Goal: Task Accomplishment & Management: Use online tool/utility

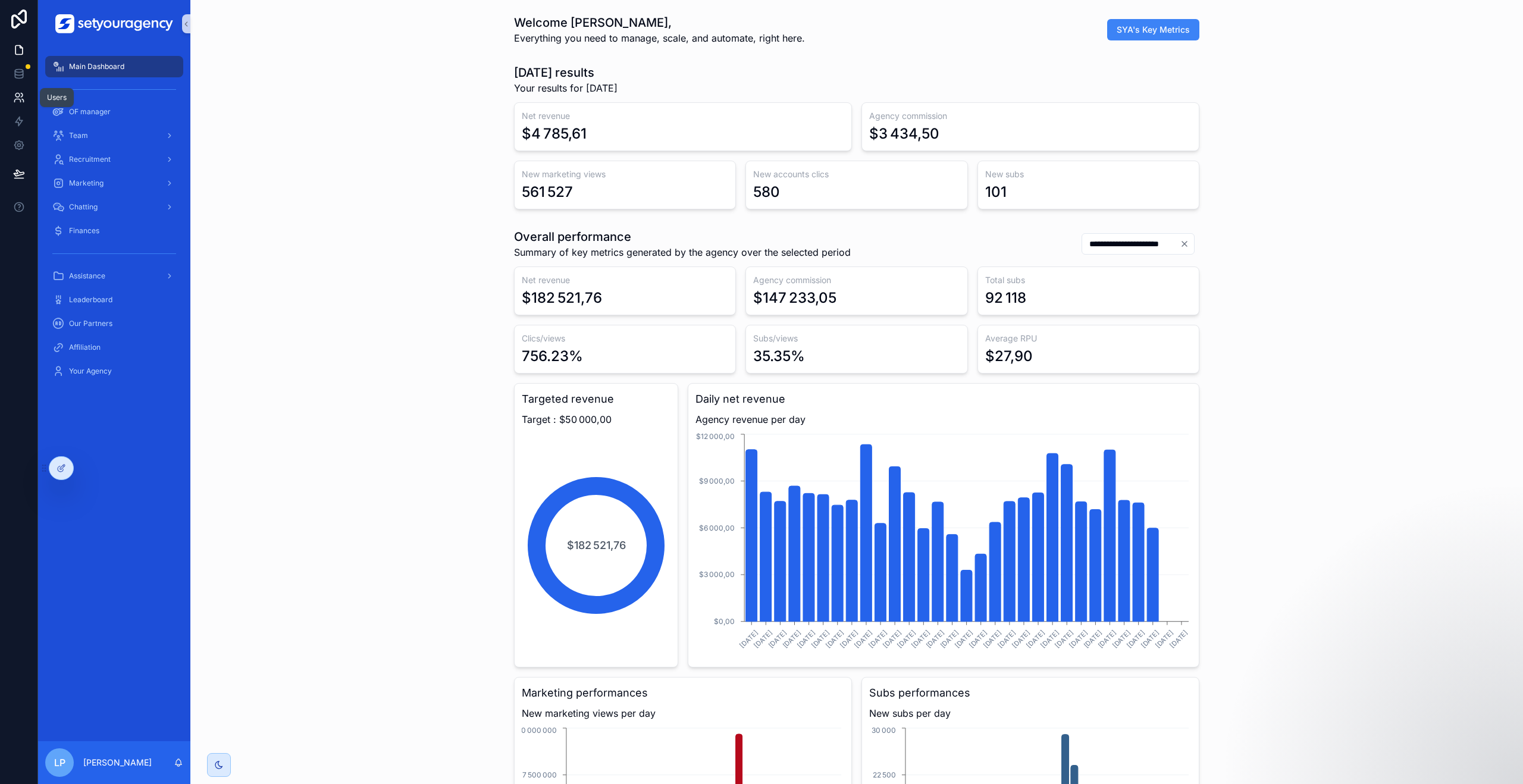
scroll to position [0, 4164]
click at [18, 99] on icon at bounding box center [17, 101] width 6 height 3
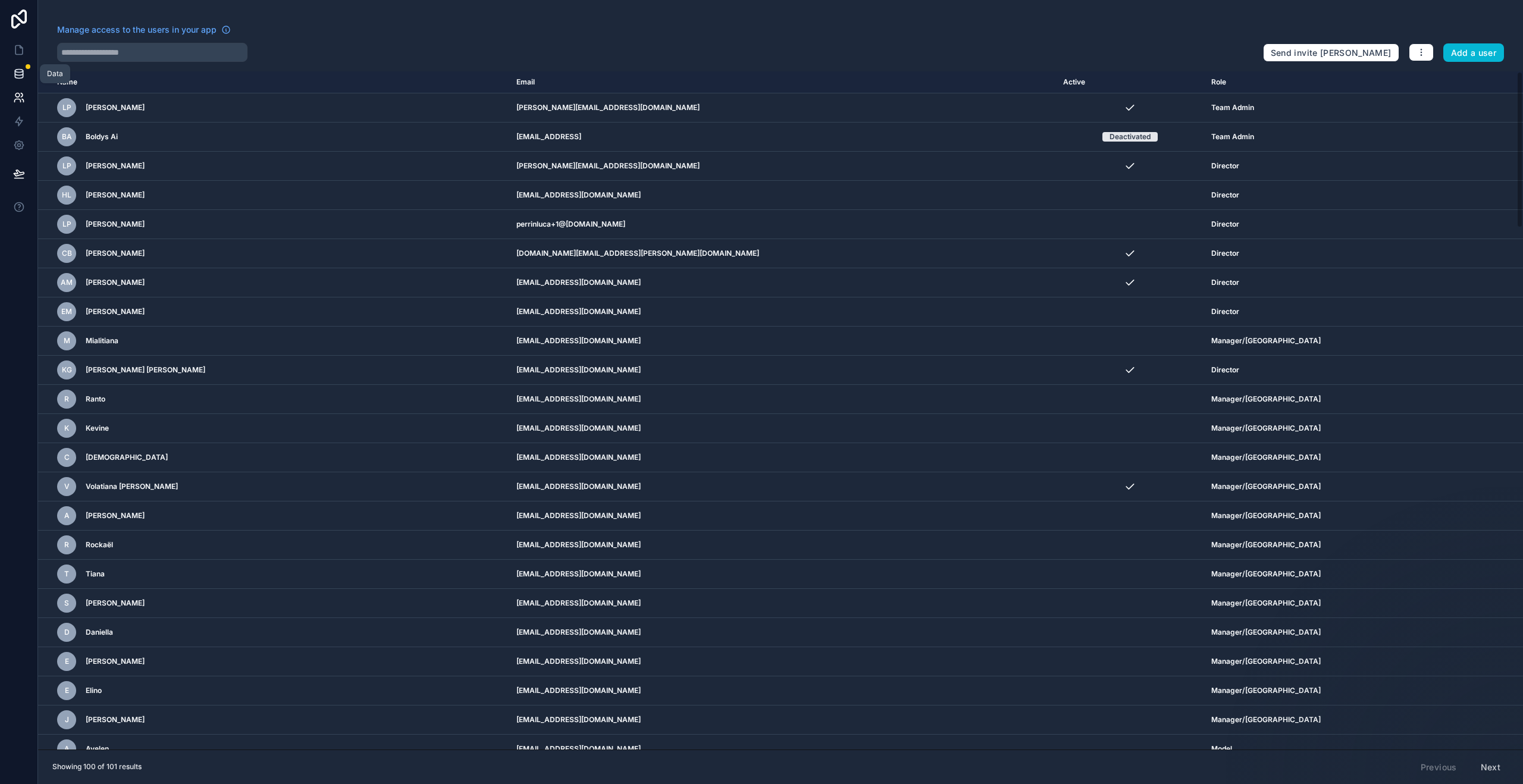
click at [24, 74] on icon at bounding box center [19, 74] width 12 height 12
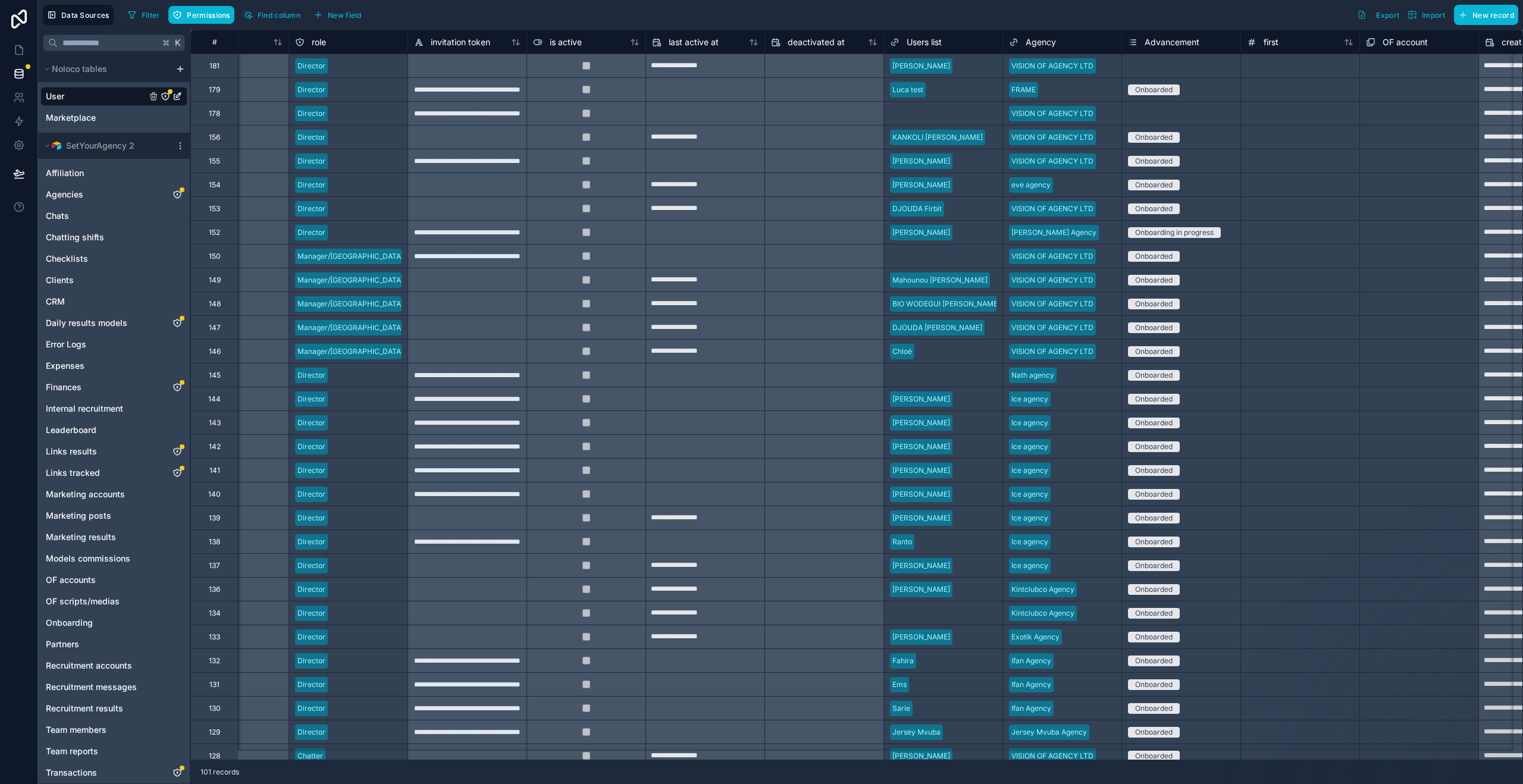
scroll to position [0, 753]
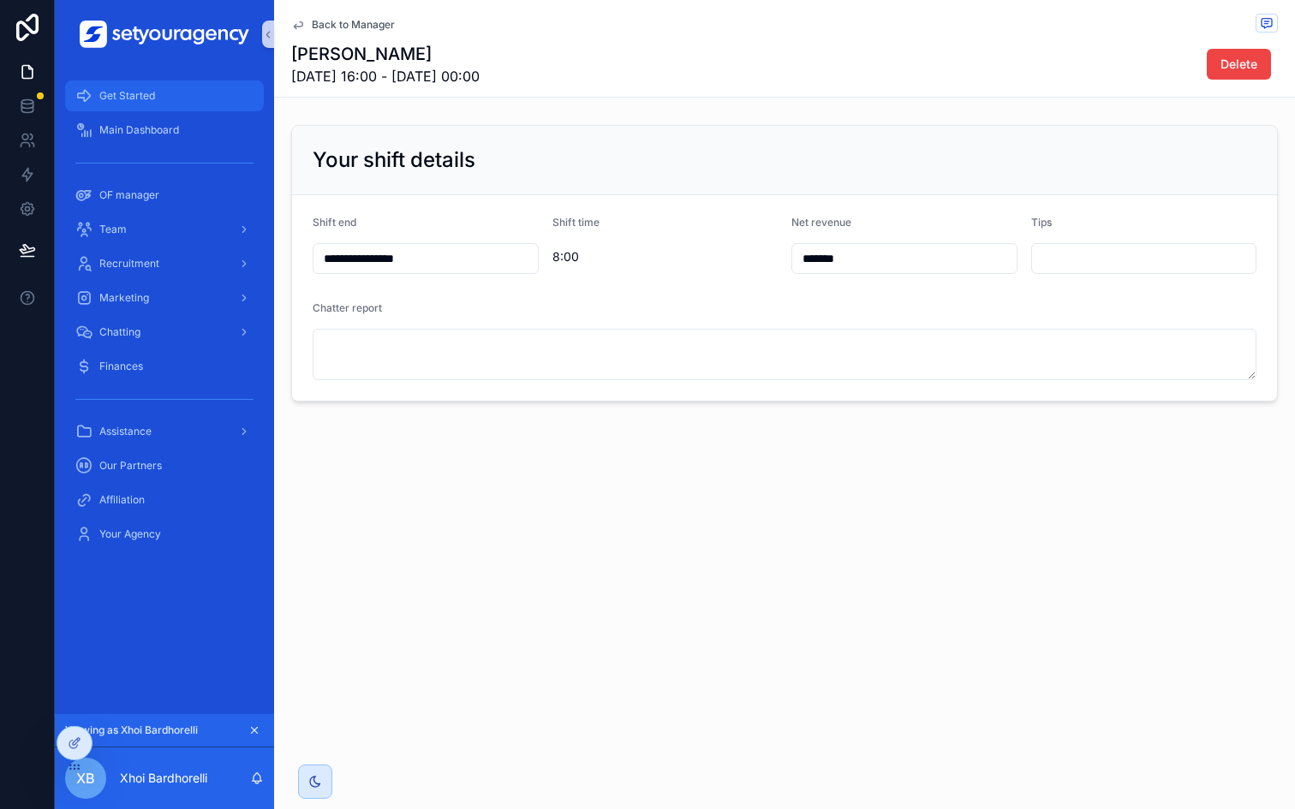
click at [169, 96] on div "Get Started" at bounding box center [164, 95] width 178 height 27
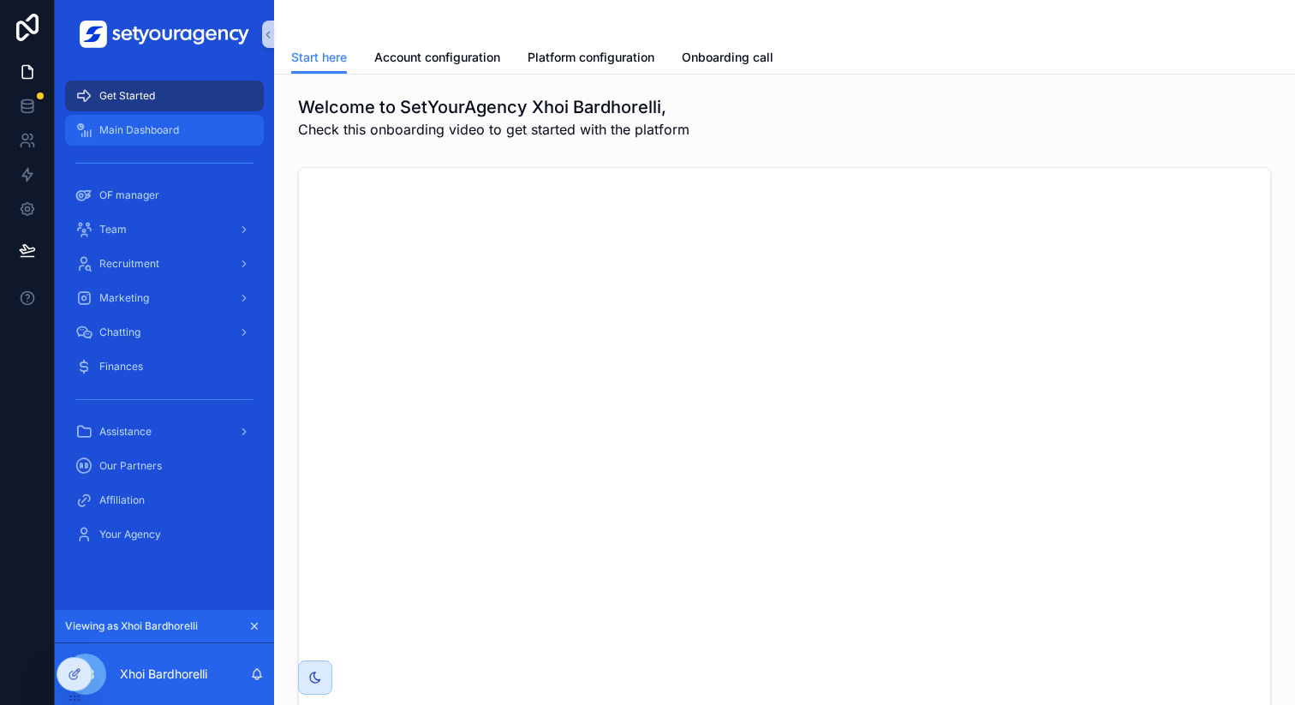
click at [163, 132] on span "Main Dashboard" at bounding box center [139, 130] width 80 height 14
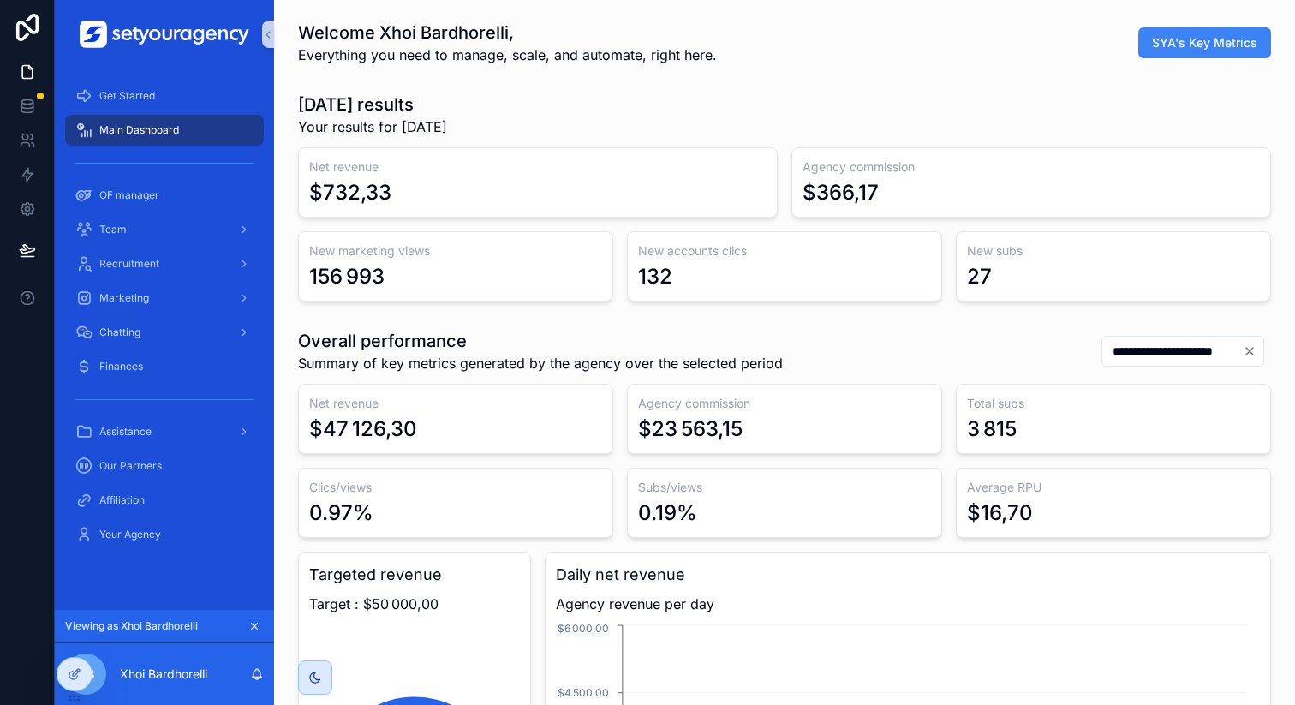
scroll to position [0, 5810]
click at [255, 626] on icon "scrollable content" at bounding box center [255, 627] width 6 height 6
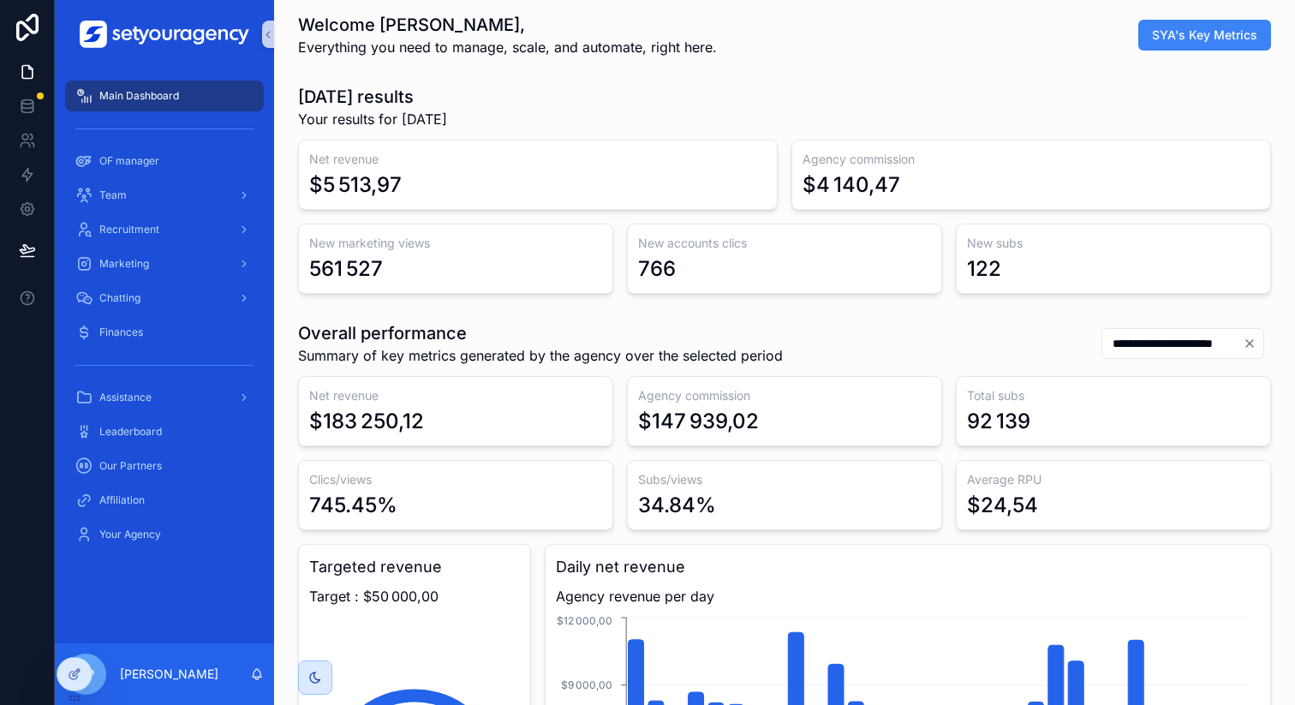
scroll to position [0, 0]
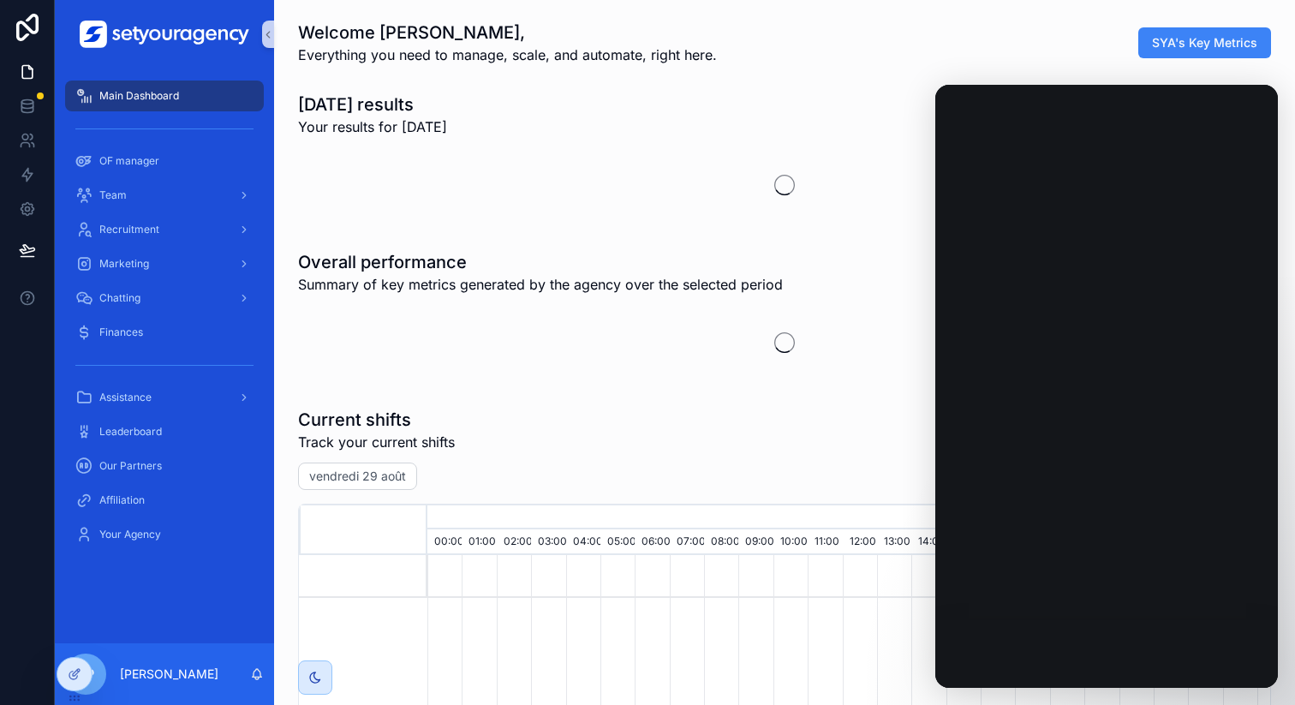
scroll to position [0, 5810]
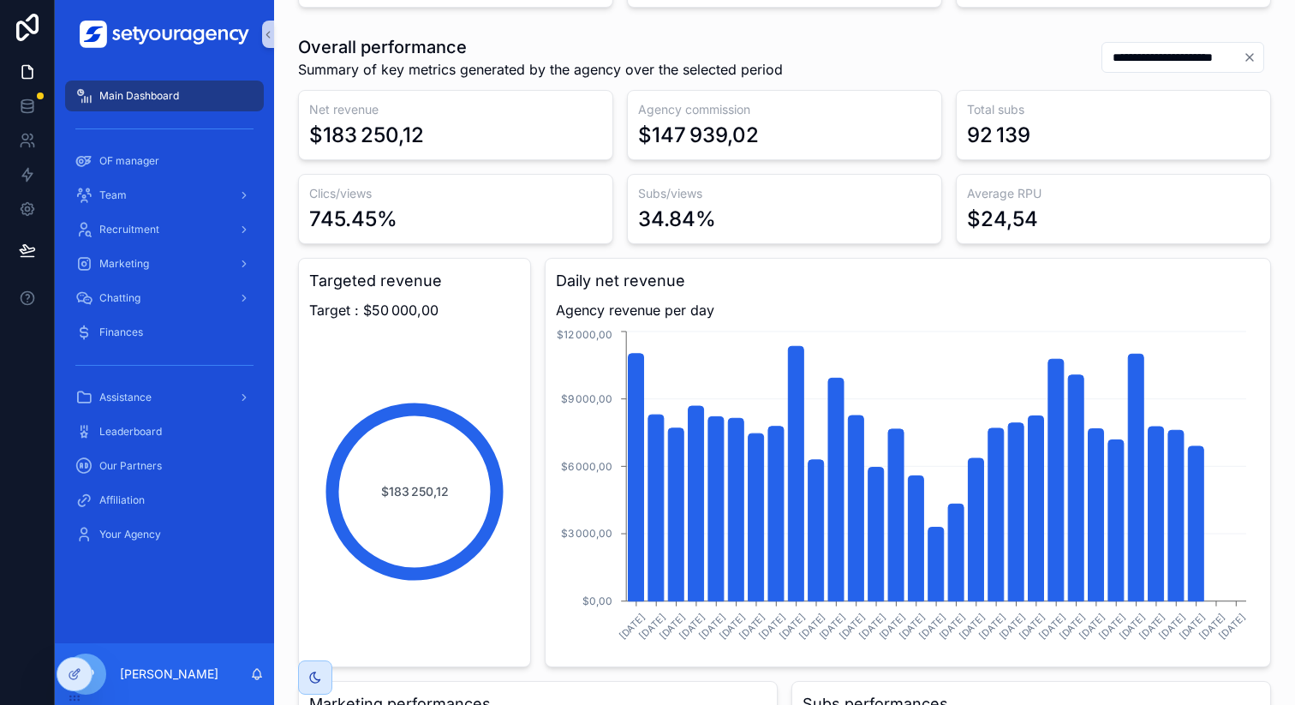
scroll to position [286, 0]
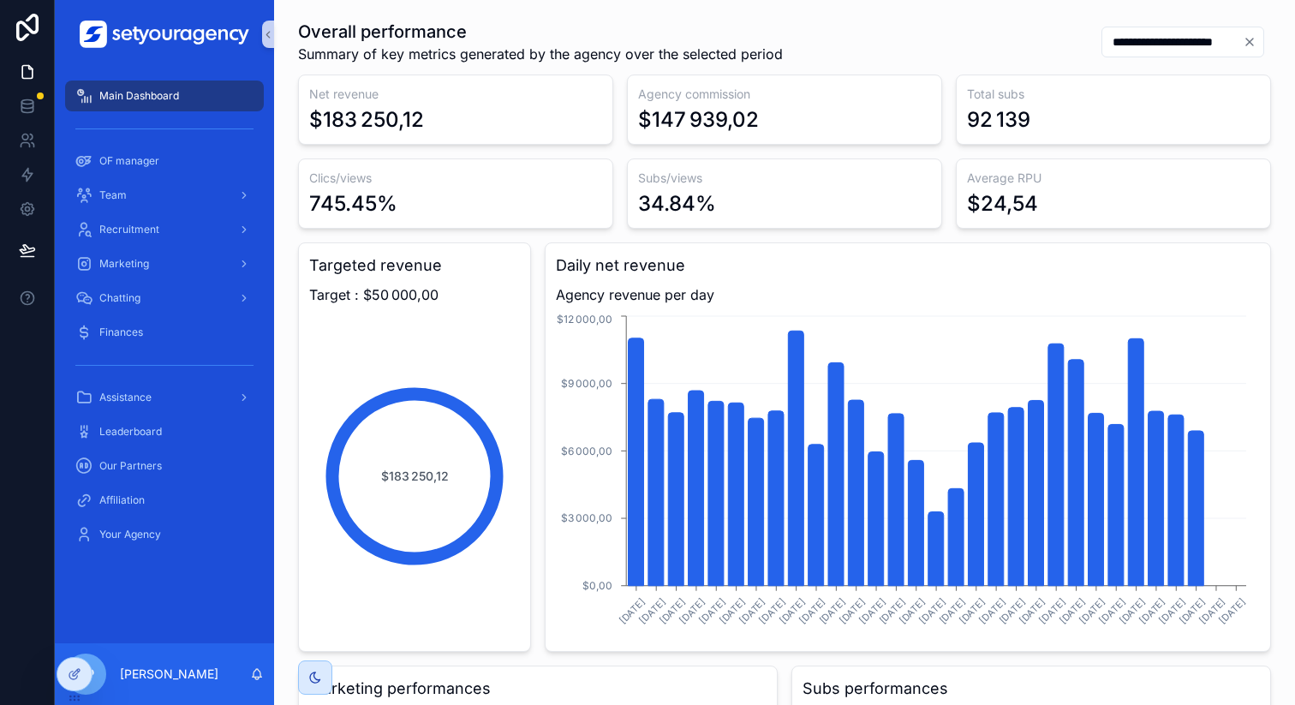
scroll to position [323, 0]
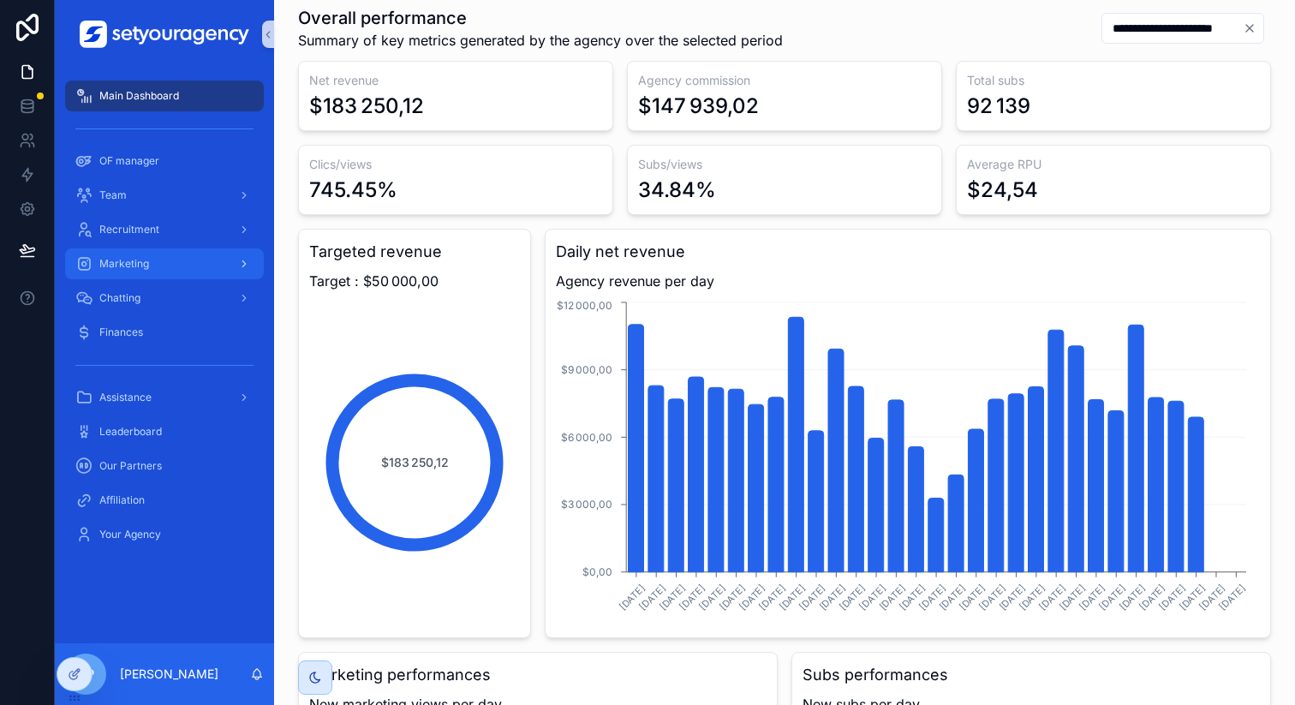
click at [221, 254] on div "Marketing" at bounding box center [164, 263] width 178 height 27
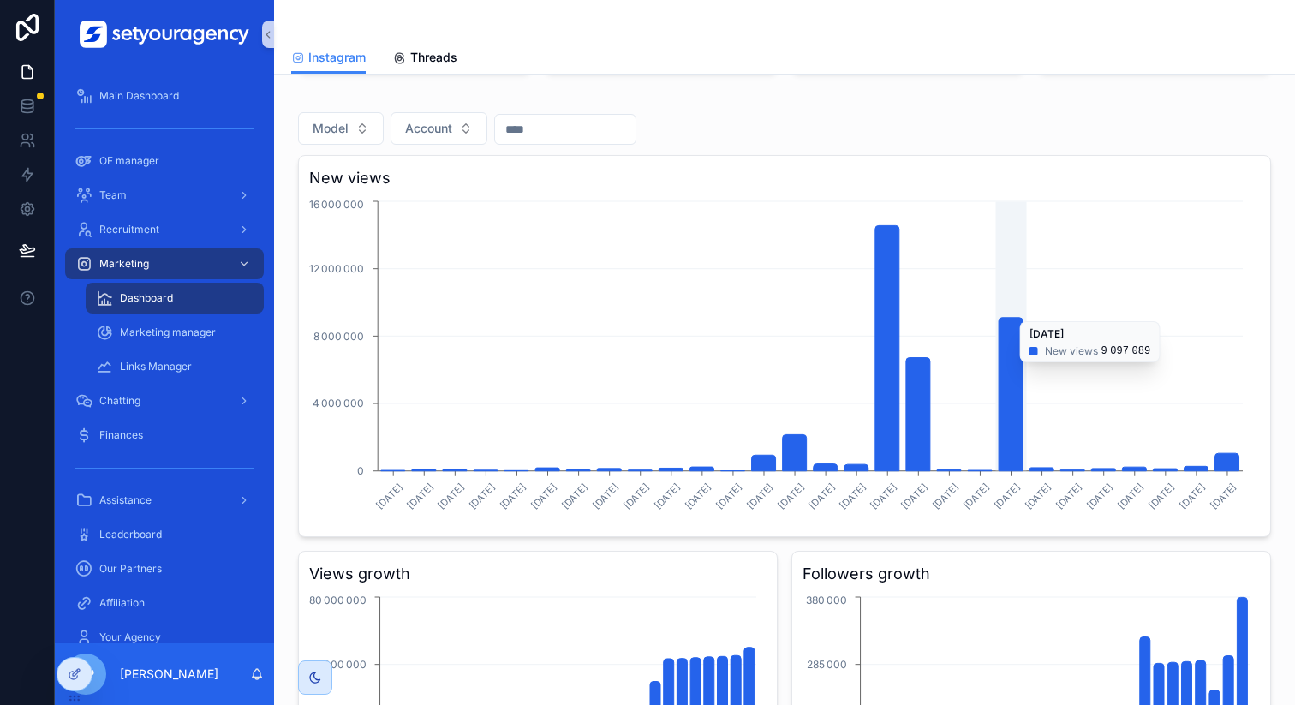
scroll to position [696, 0]
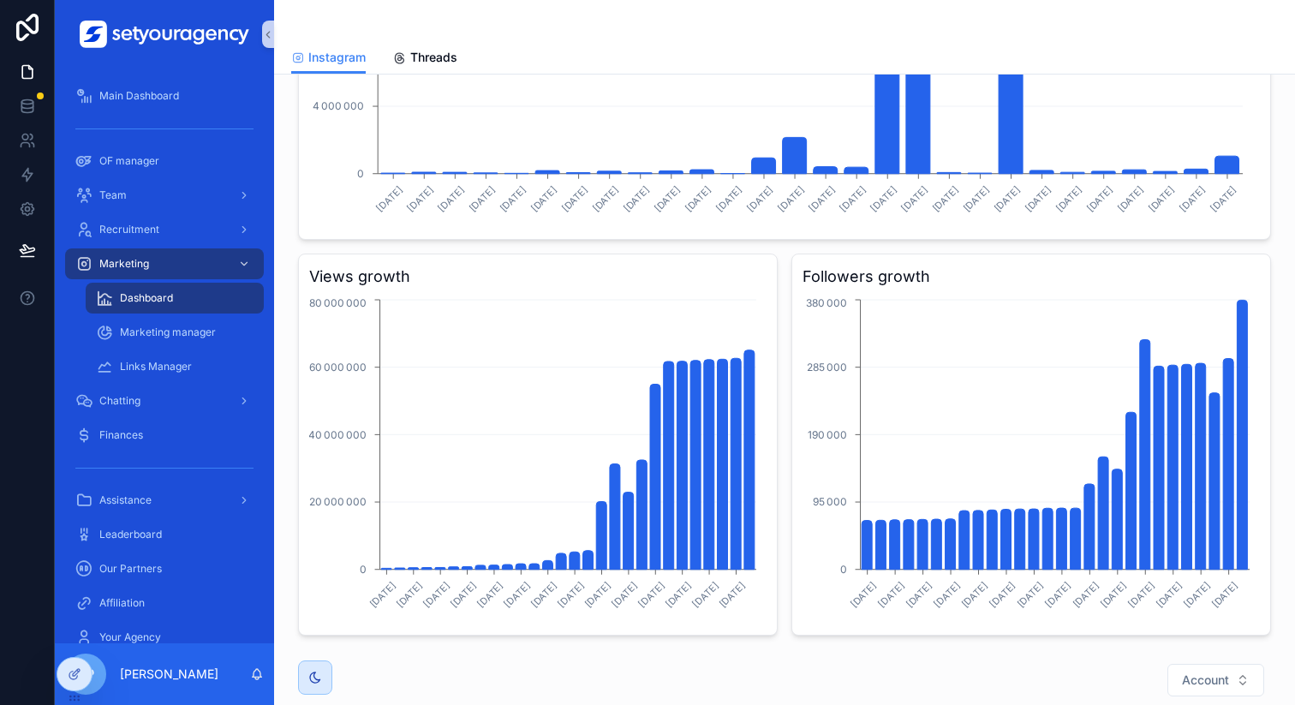
scroll to position [601, 0]
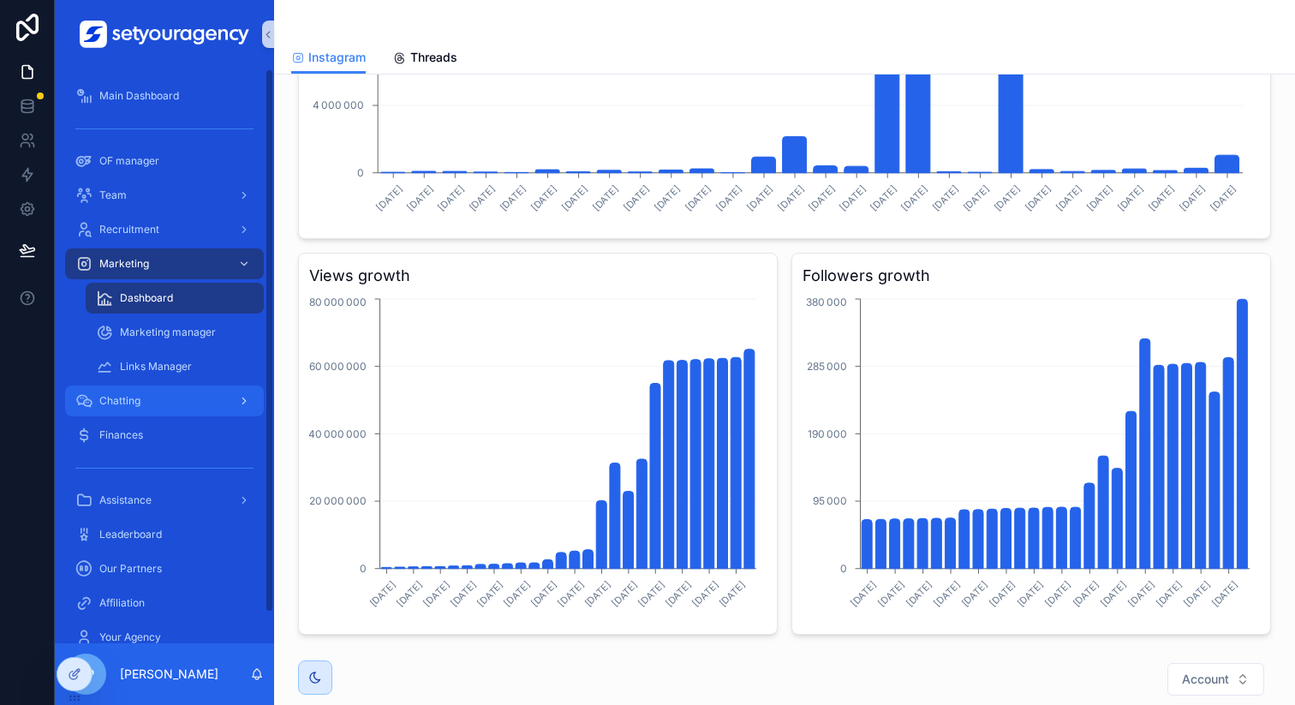
click at [221, 402] on div "Chatting" at bounding box center [164, 400] width 178 height 27
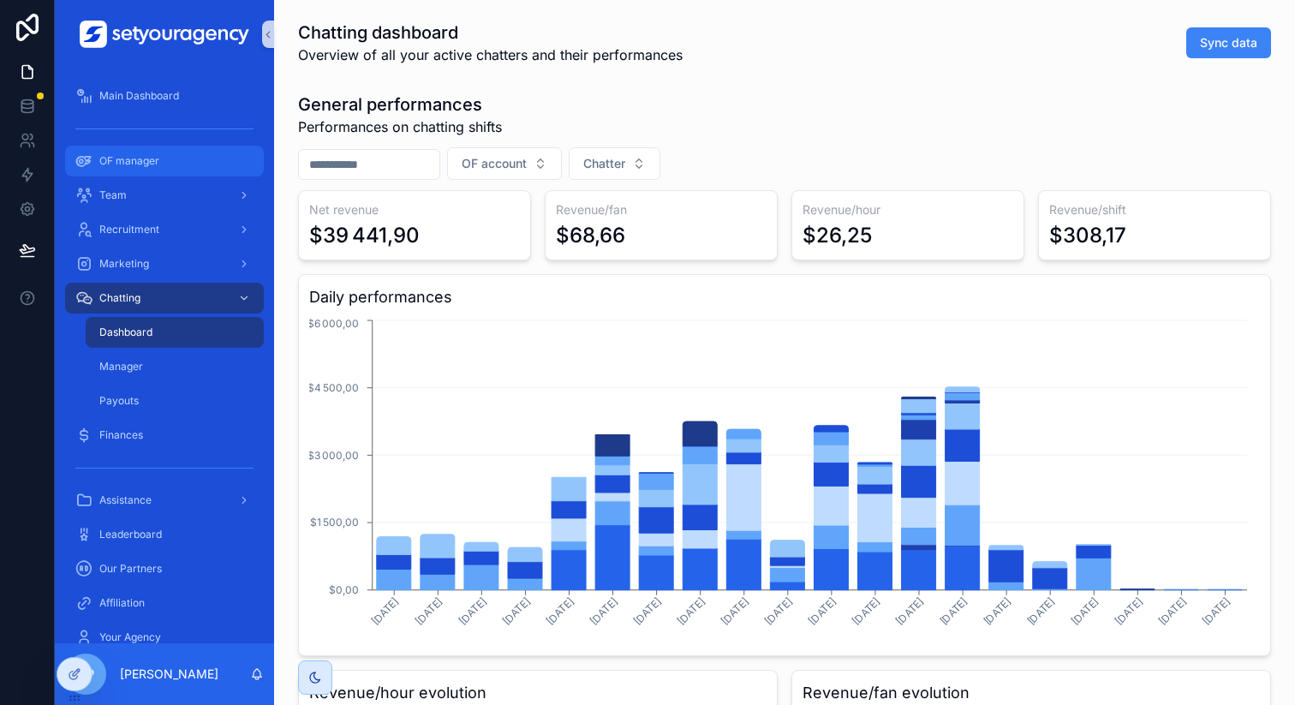
click at [155, 167] on span "OF manager" at bounding box center [129, 161] width 60 height 14
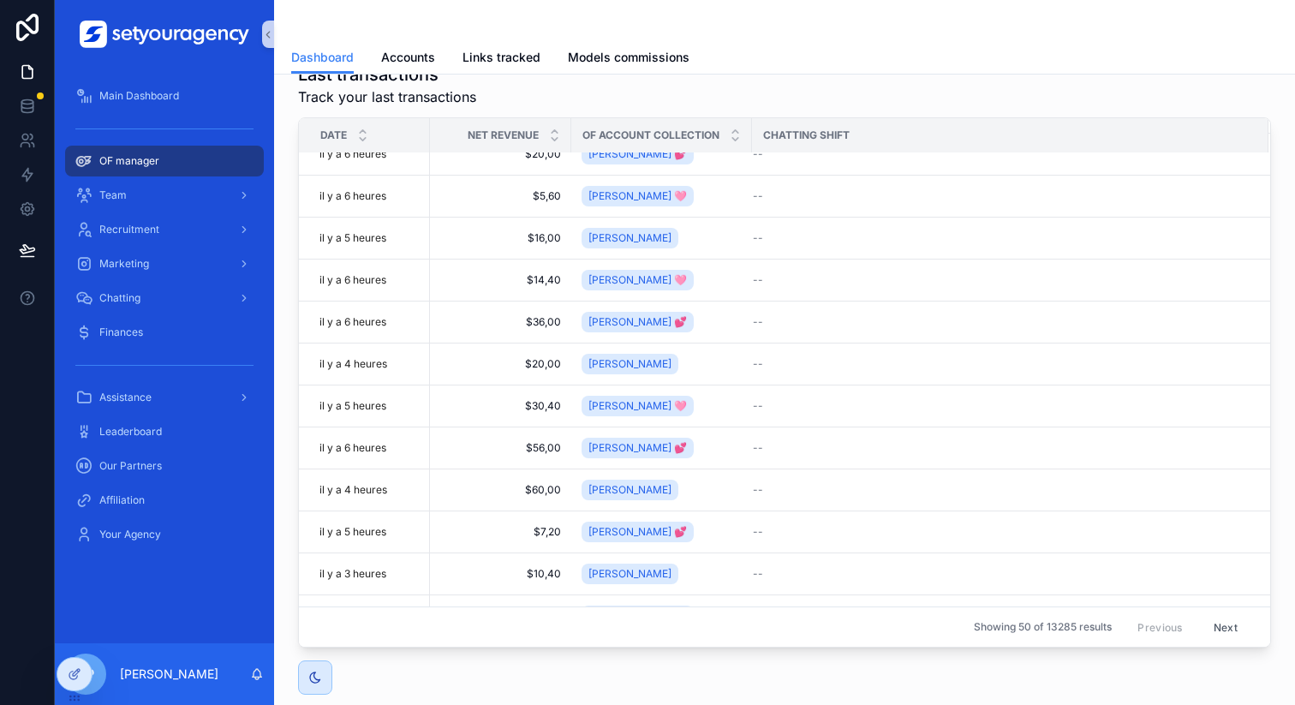
scroll to position [71, 0]
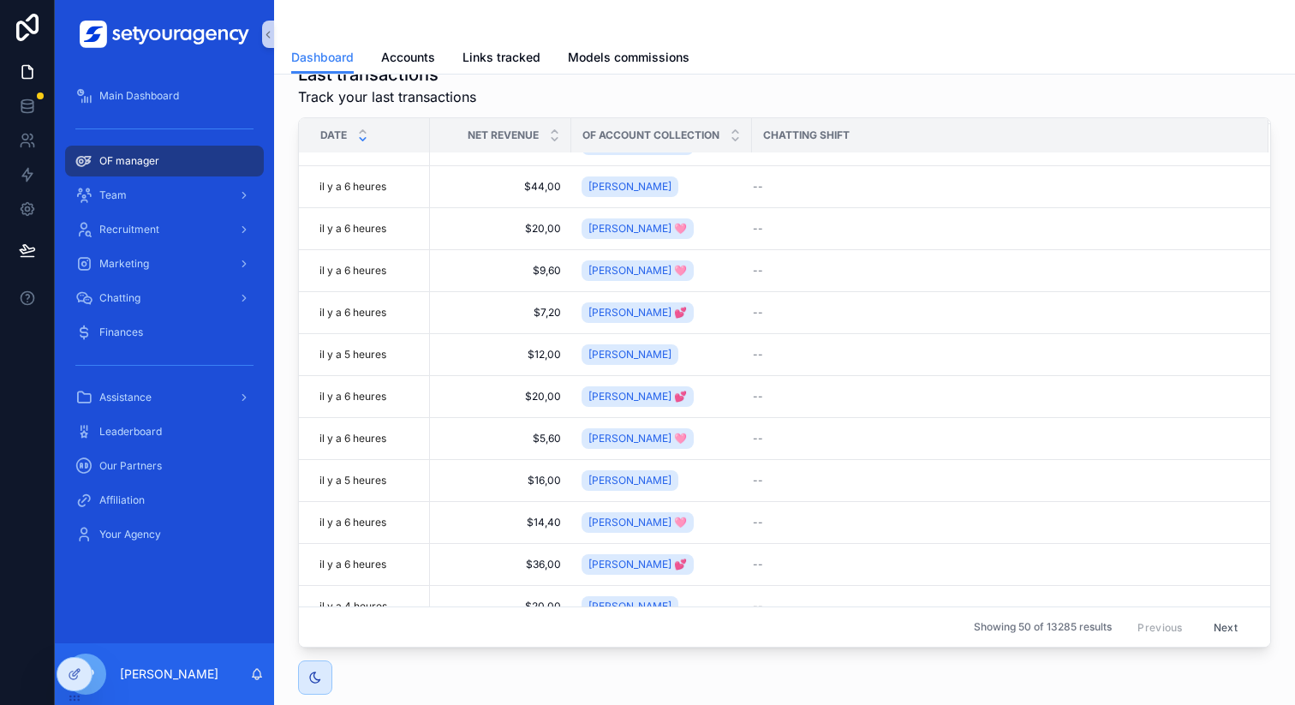
click at [361, 134] on div "scrollable content" at bounding box center [362, 135] width 11 height 19
click at [363, 140] on icon "scrollable content" at bounding box center [363, 139] width 6 height 3
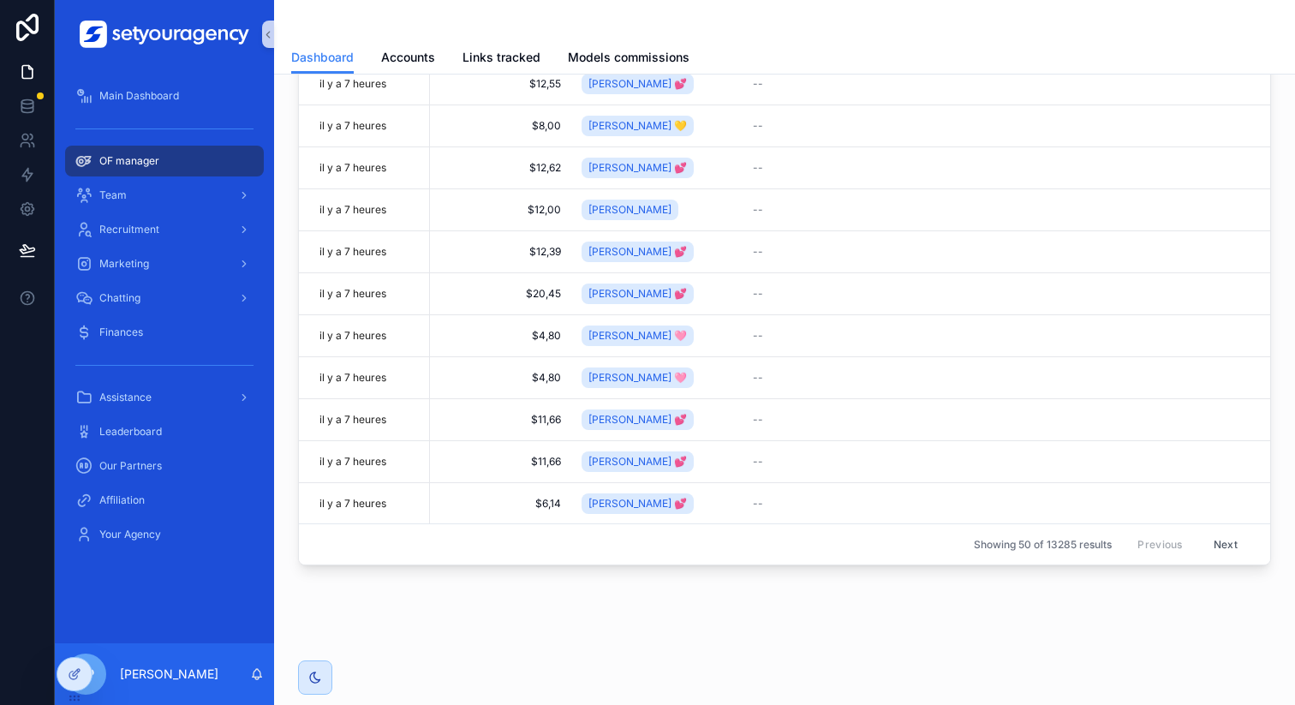
scroll to position [1162, 0]
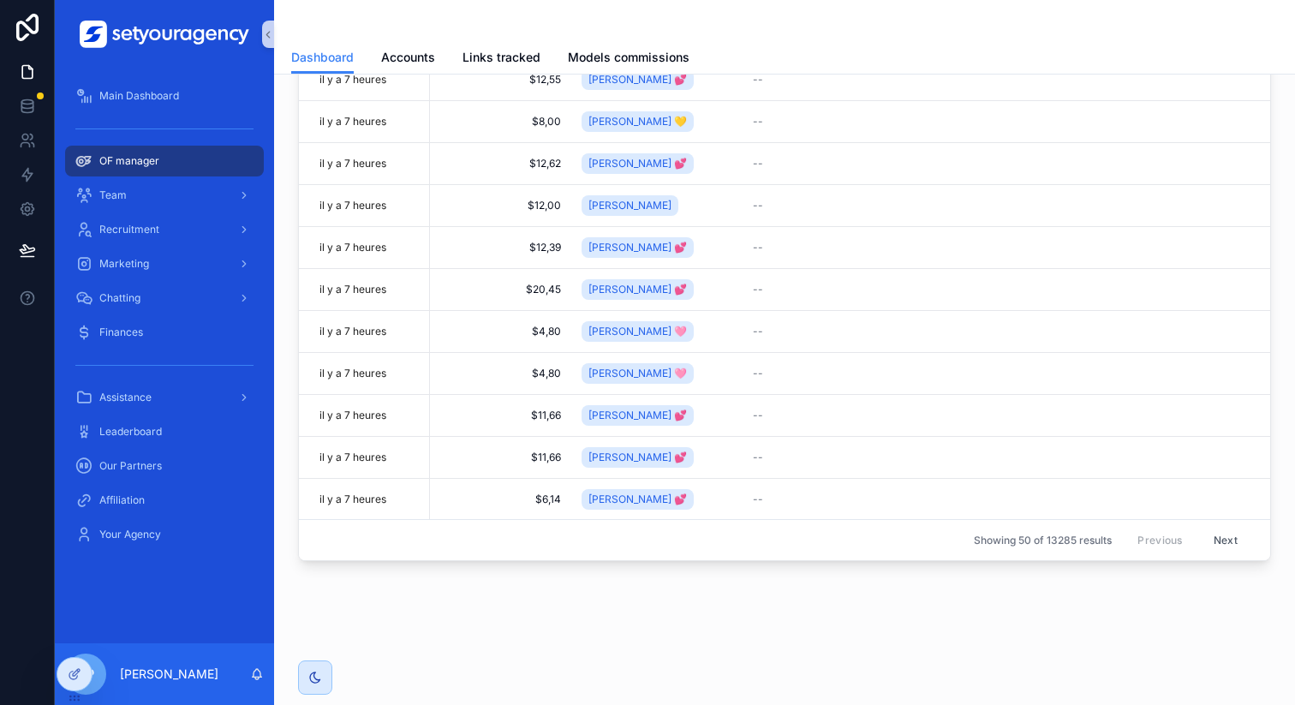
click at [1202, 541] on button "Next" at bounding box center [1226, 540] width 48 height 27
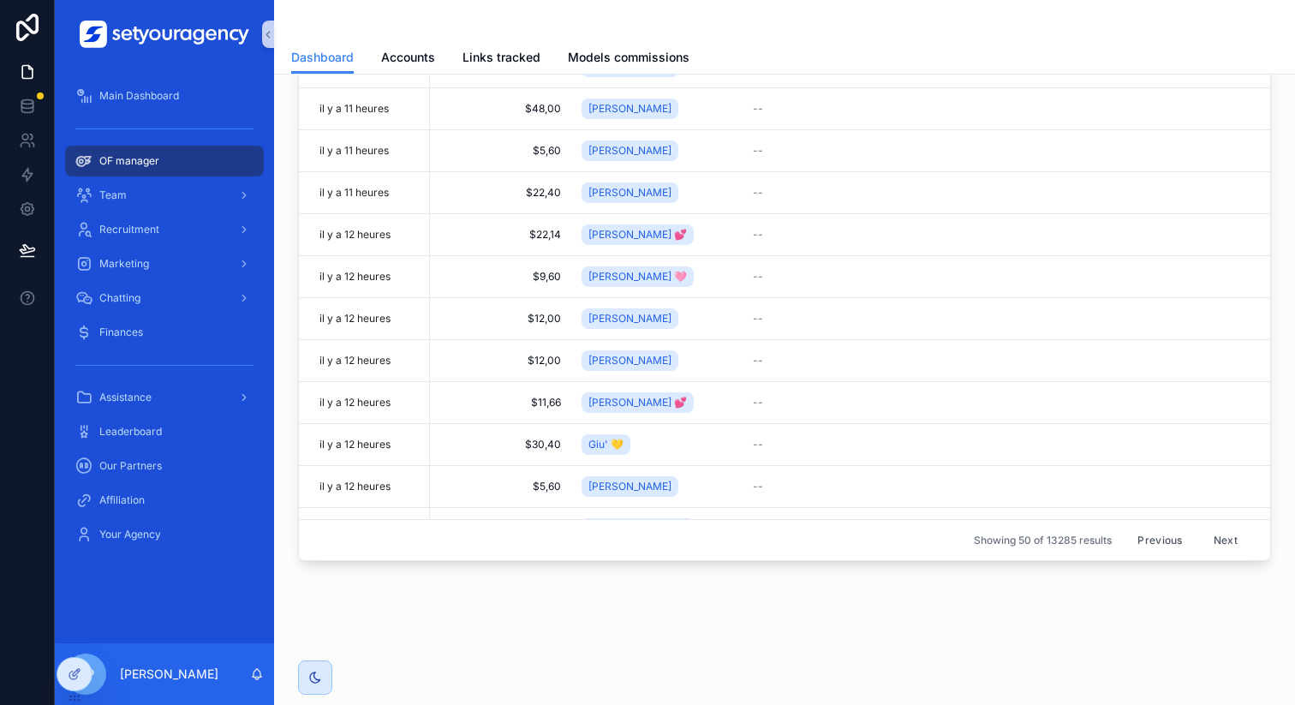
scroll to position [1645, 0]
